Goal: Task Accomplishment & Management: Manage account settings

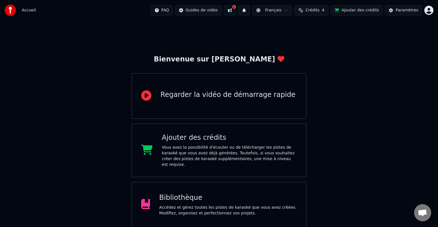
click at [425, 13] on html "Accueil FAQ Guides de vidéo Français Crédits 4 Ajouter des crédits Paramètres B…" at bounding box center [219, 140] width 438 height 280
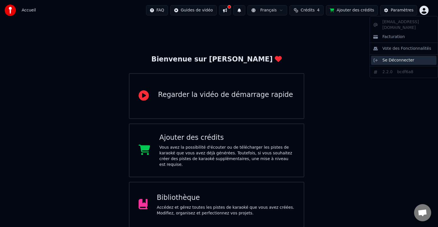
click at [402, 57] on span "Se Déconnecter" at bounding box center [399, 60] width 32 height 6
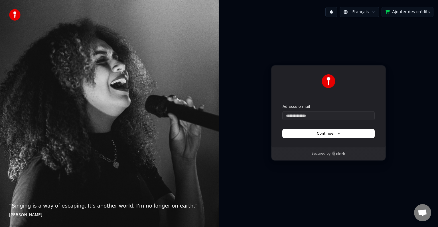
click at [332, 38] on div "Continuer avec Google ou Adresse e-mail Continuer Secured by" at bounding box center [328, 113] width 219 height 182
click at [308, 34] on div "Continuer avec Google ou Adresse e-mail Continuer Secured by" at bounding box center [328, 113] width 219 height 182
